Goal: Navigation & Orientation: Find specific page/section

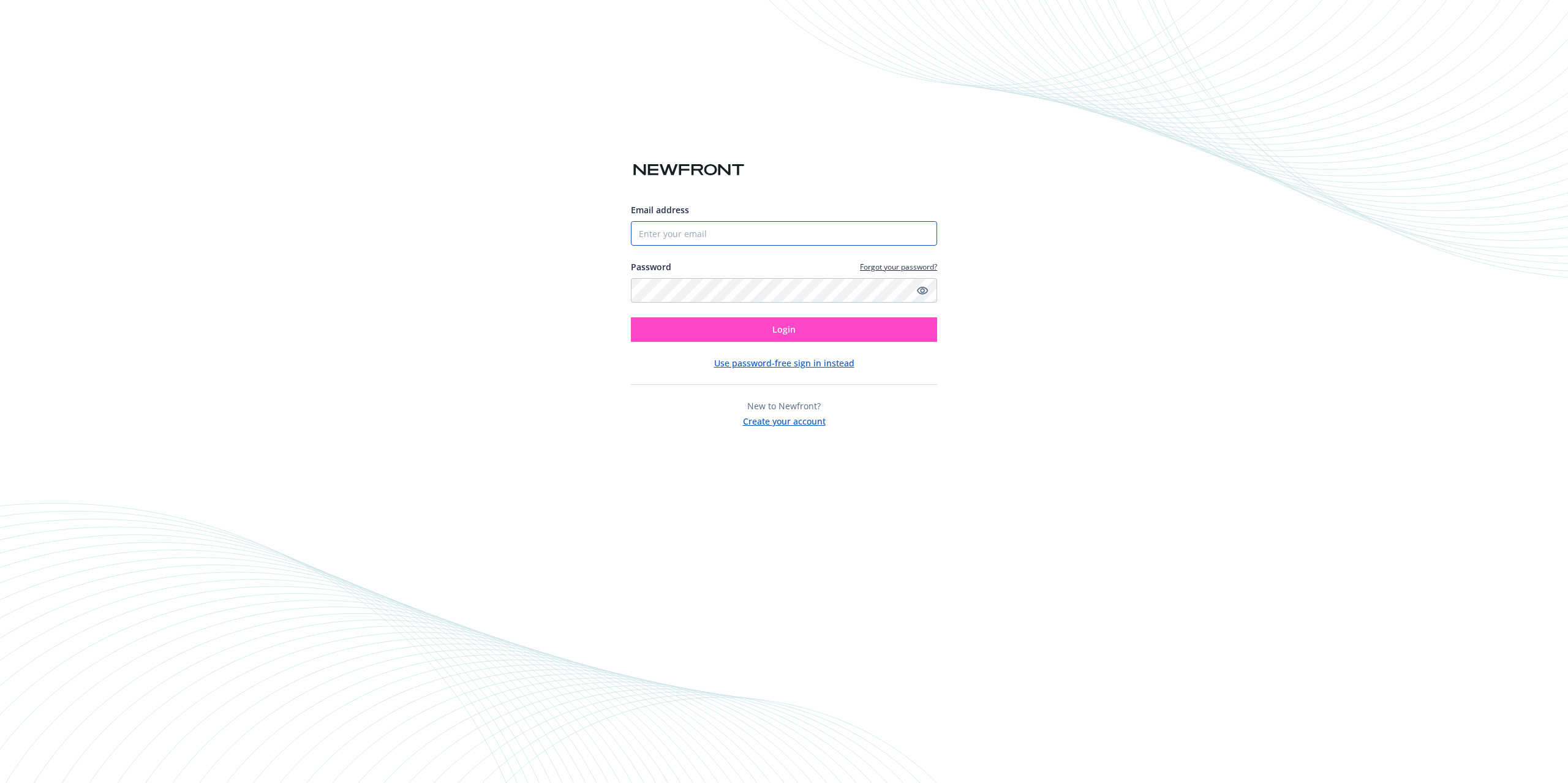
type input "[PERSON_NAME][EMAIL_ADDRESS][DOMAIN_NAME]"
click at [880, 324] on button "Login" at bounding box center [783, 330] width 306 height 25
